Goal: Information Seeking & Learning: Learn about a topic

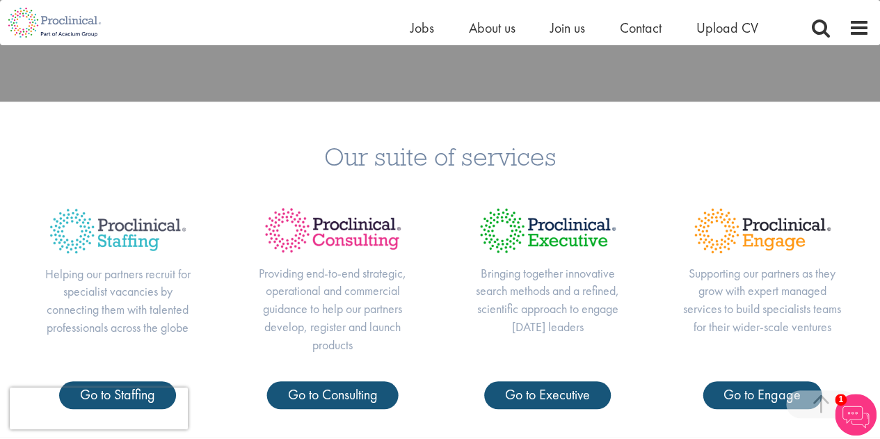
scroll to position [526, 0]
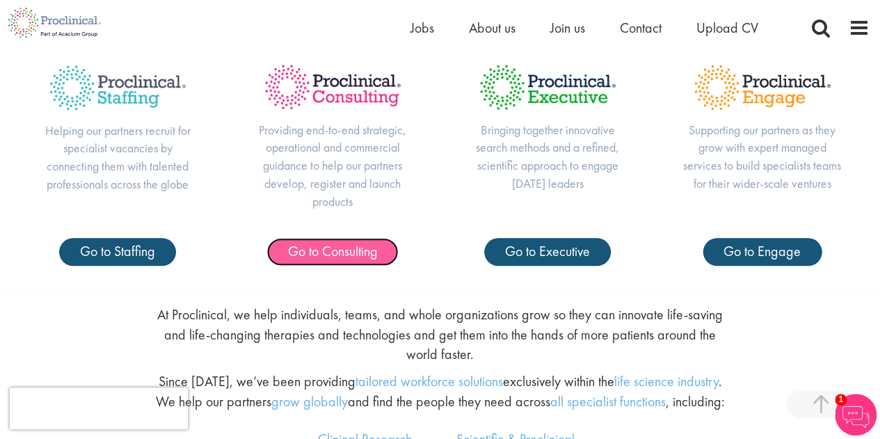
click at [338, 264] on link "Go to Consulting" at bounding box center [332, 252] width 131 height 28
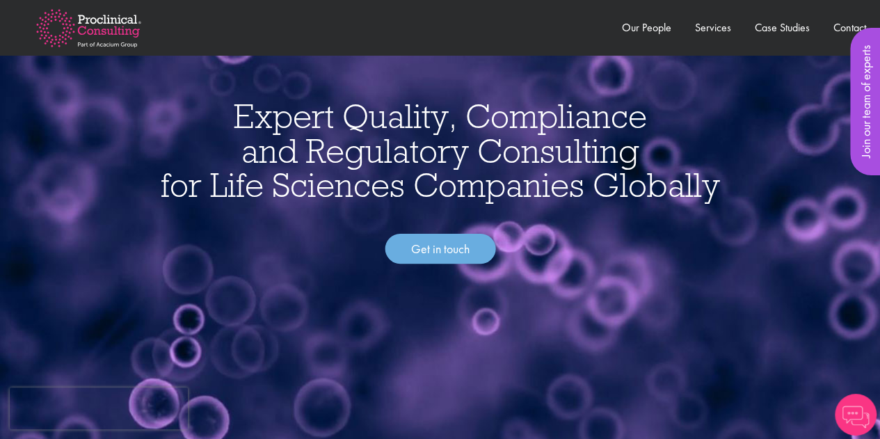
scroll to position [94, 0]
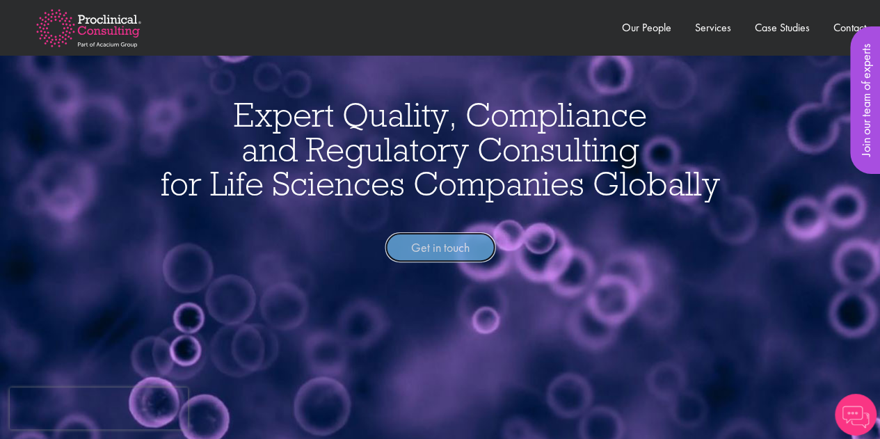
click at [451, 249] on link "Get in touch" at bounding box center [440, 247] width 111 height 31
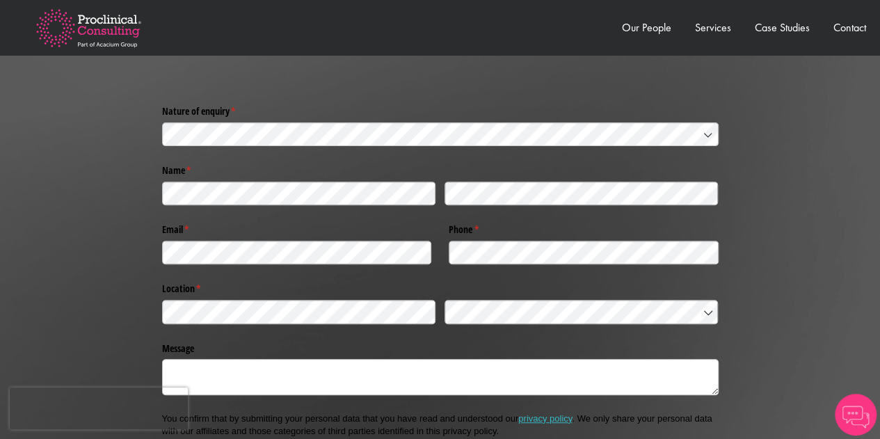
scroll to position [2798, 0]
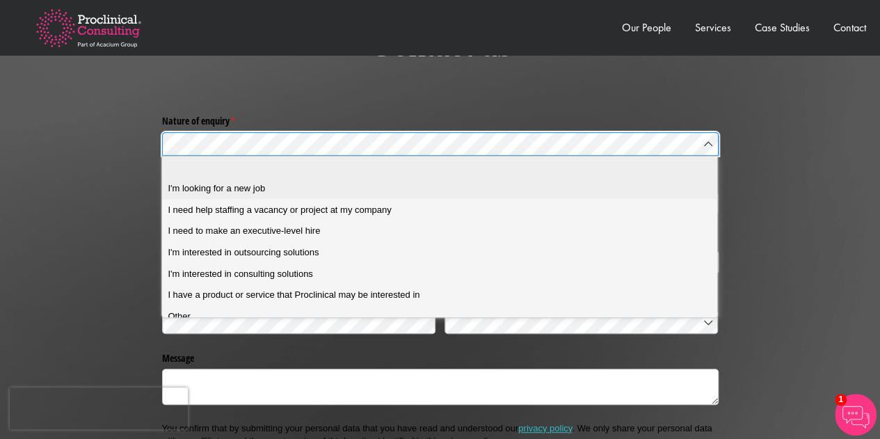
click at [207, 184] on span "I'm looking for a new job" at bounding box center [216, 188] width 97 height 13
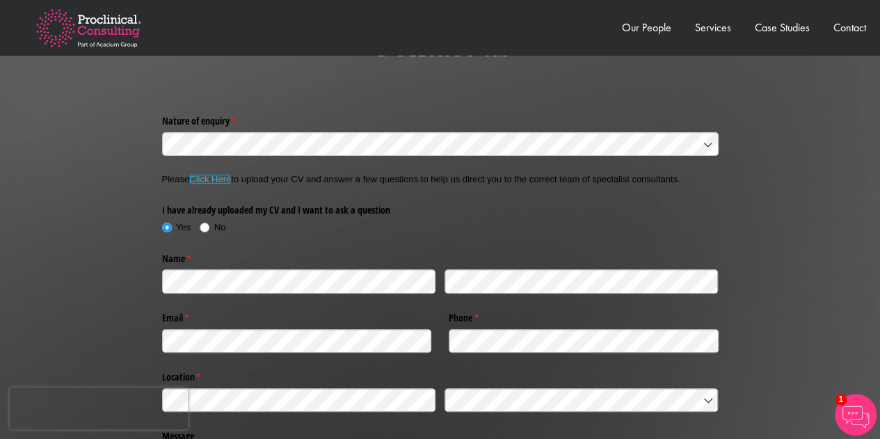
click at [209, 177] on link "Click Here" at bounding box center [210, 179] width 42 height 10
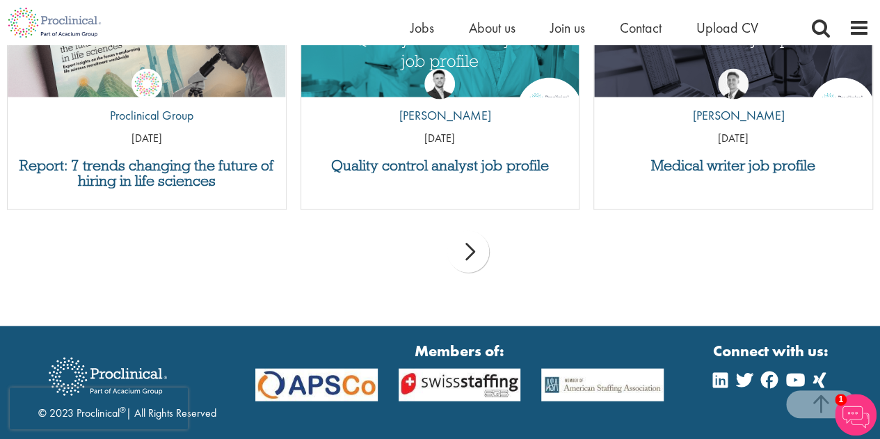
scroll to position [1485, 0]
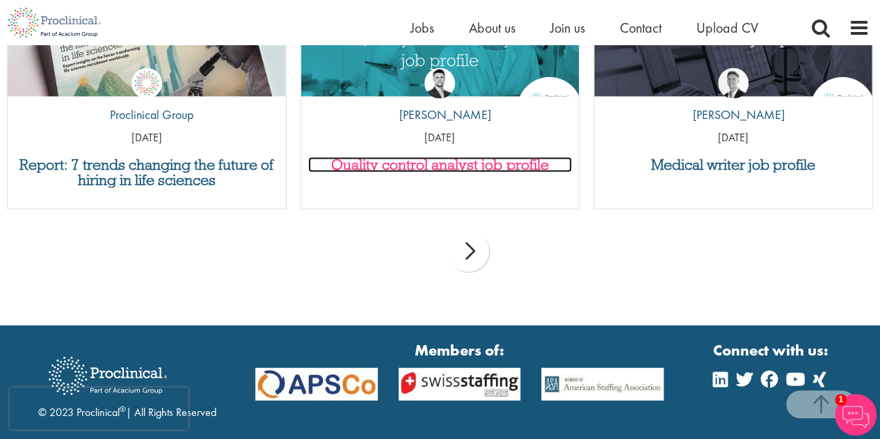
click at [473, 162] on h3 "Quality control analyst job profile" at bounding box center [440, 164] width 264 height 15
